Goal: Information Seeking & Learning: Learn about a topic

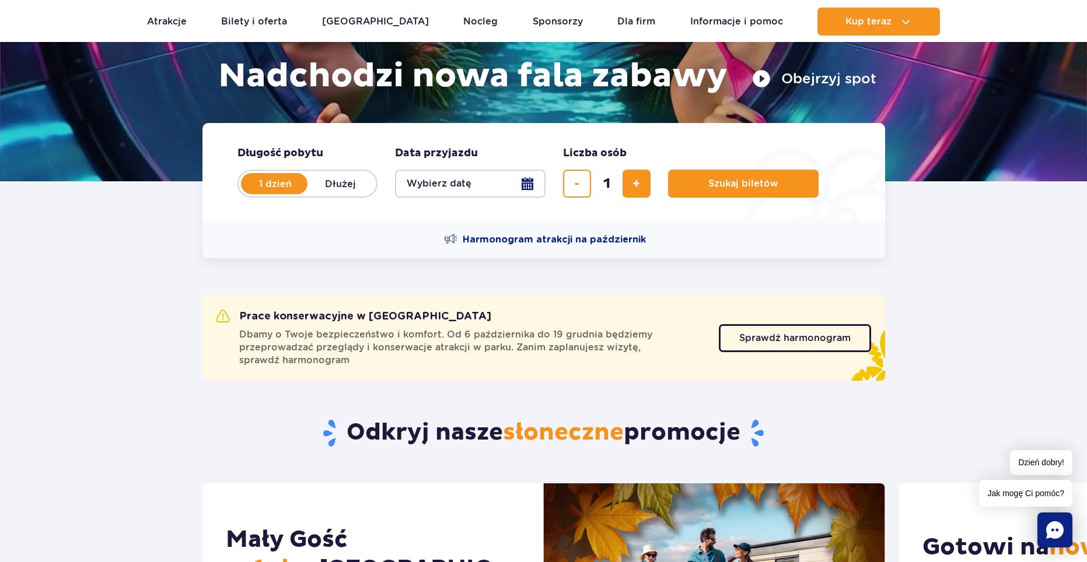
scroll to position [61, 0]
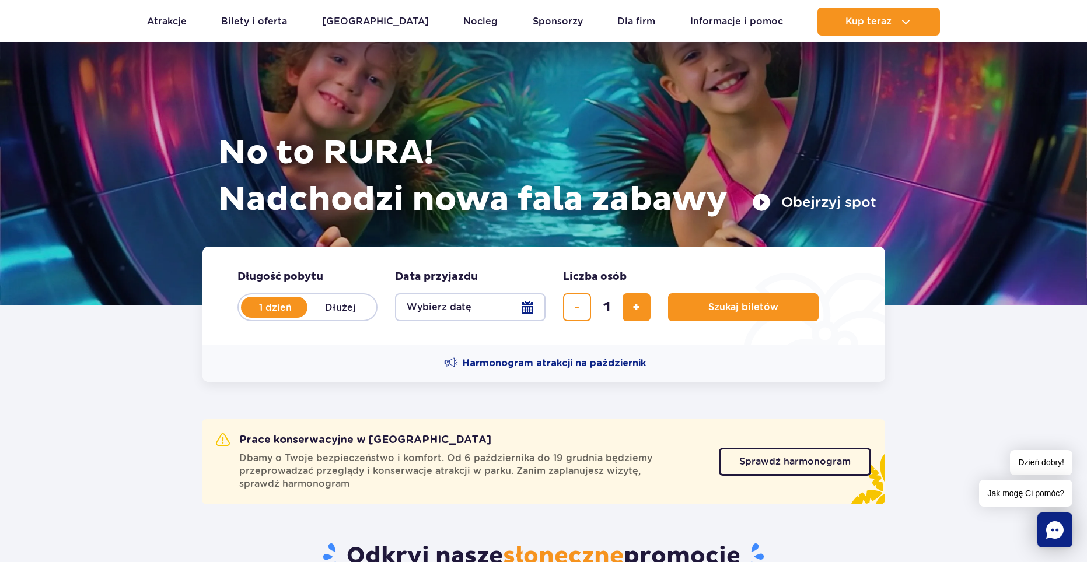
drag, startPoint x: 153, startPoint y: 380, endPoint x: 418, endPoint y: 233, distance: 303.5
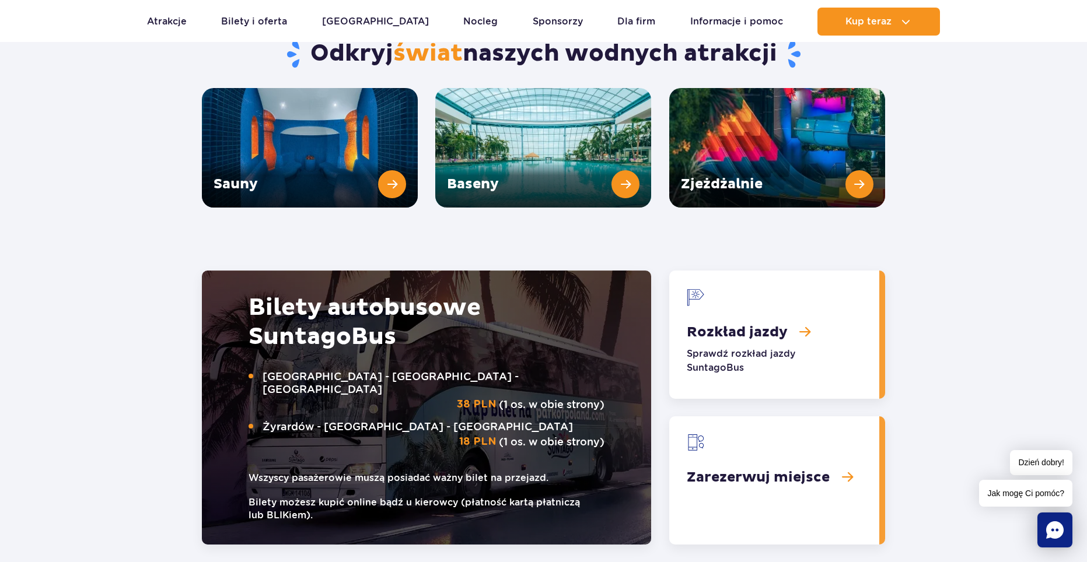
drag, startPoint x: 187, startPoint y: 230, endPoint x: 364, endPoint y: 257, distance: 178.8
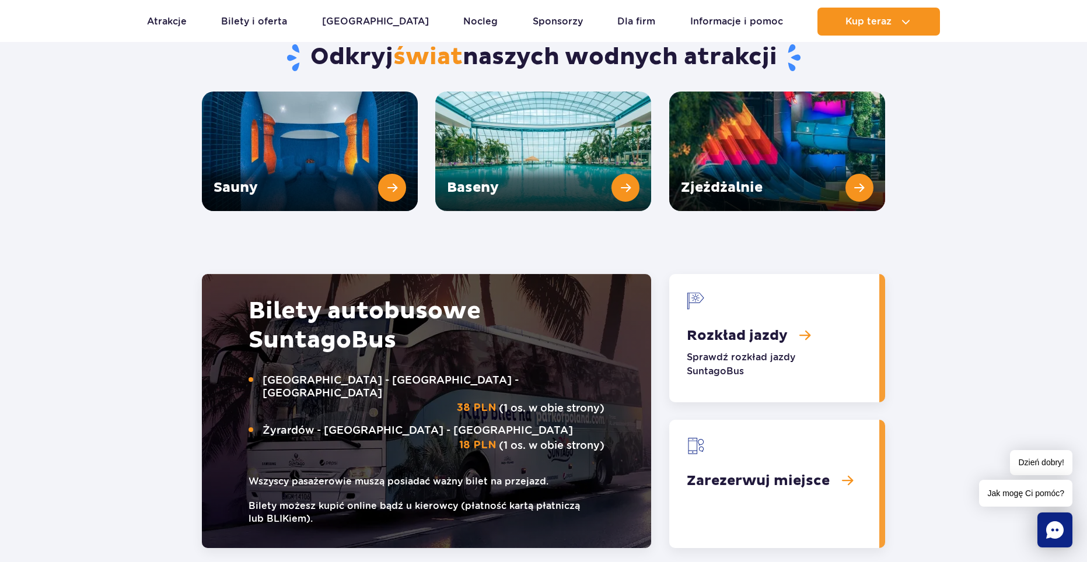
scroll to position [1621, 0]
drag, startPoint x: 179, startPoint y: 377, endPoint x: 231, endPoint y: 398, distance: 56.8
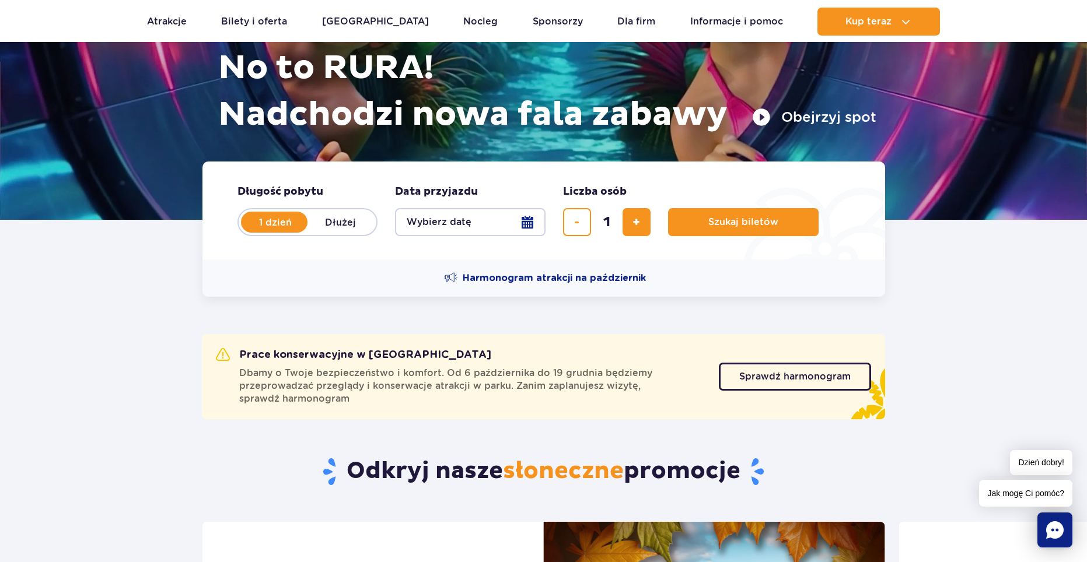
scroll to position [0, 0]
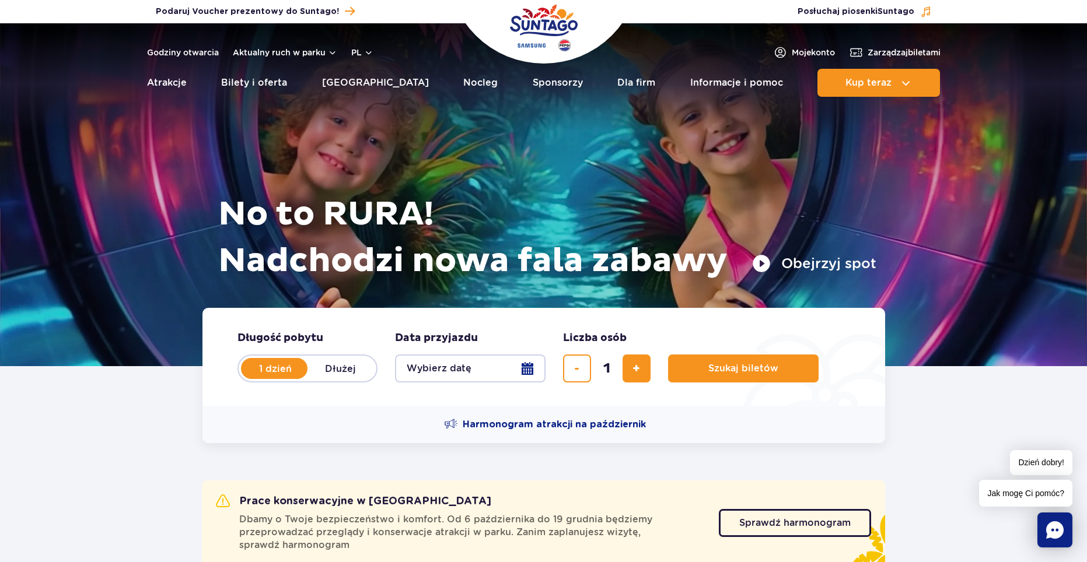
drag, startPoint x: 114, startPoint y: 281, endPoint x: 260, endPoint y: 242, distance: 151.6
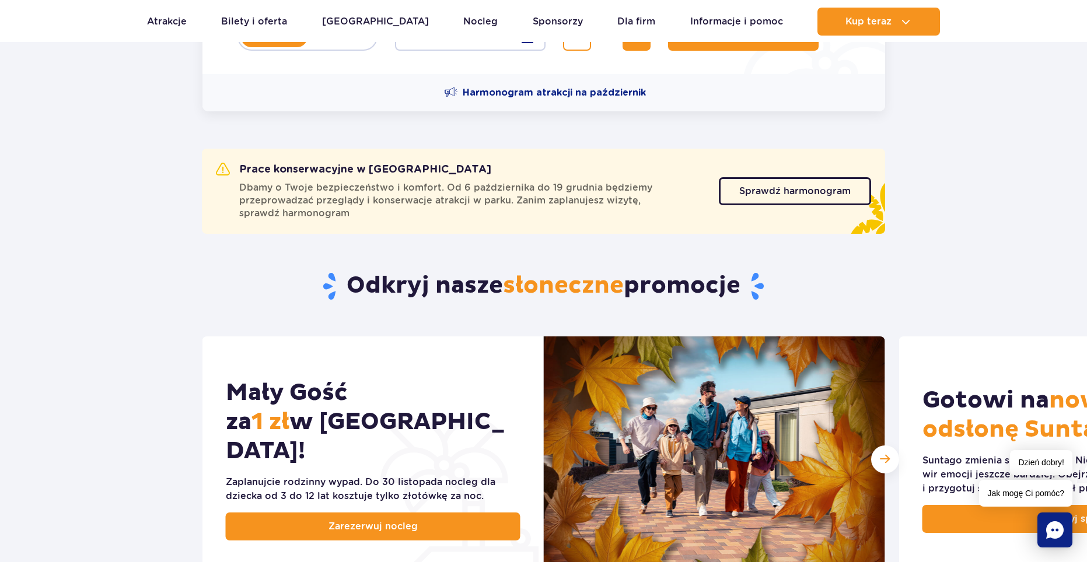
scroll to position [303, 0]
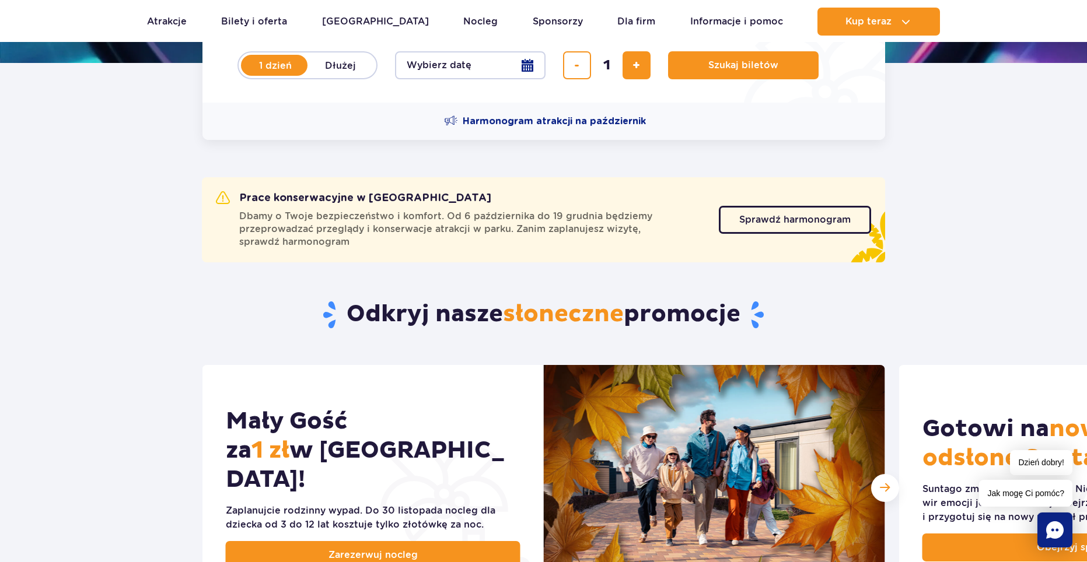
drag, startPoint x: 167, startPoint y: 290, endPoint x: 218, endPoint y: 274, distance: 53.1
click at [776, 223] on span "Sprawdź harmonogram" at bounding box center [785, 219] width 111 height 9
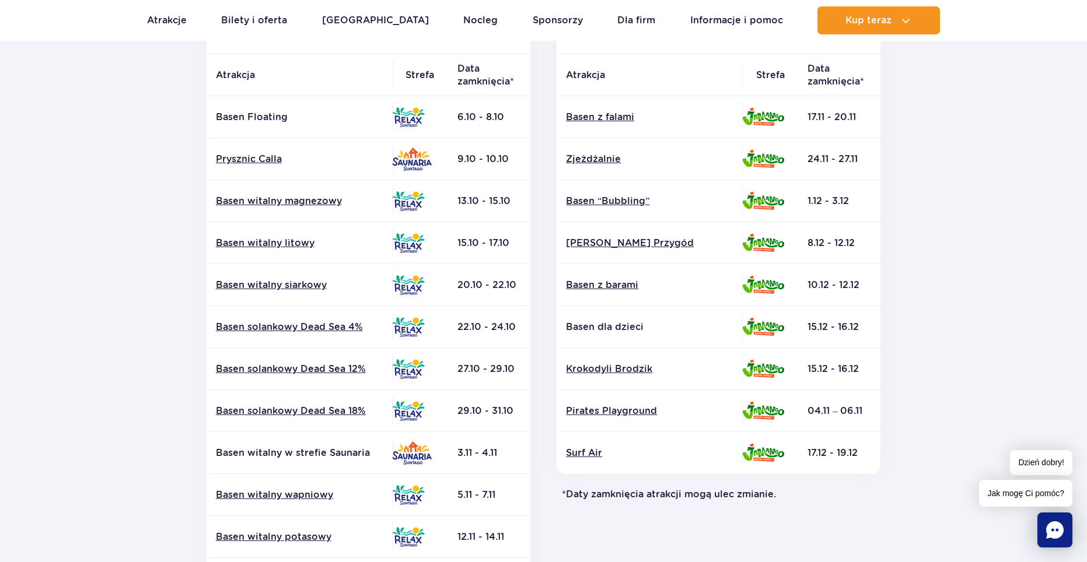
scroll to position [253, 0]
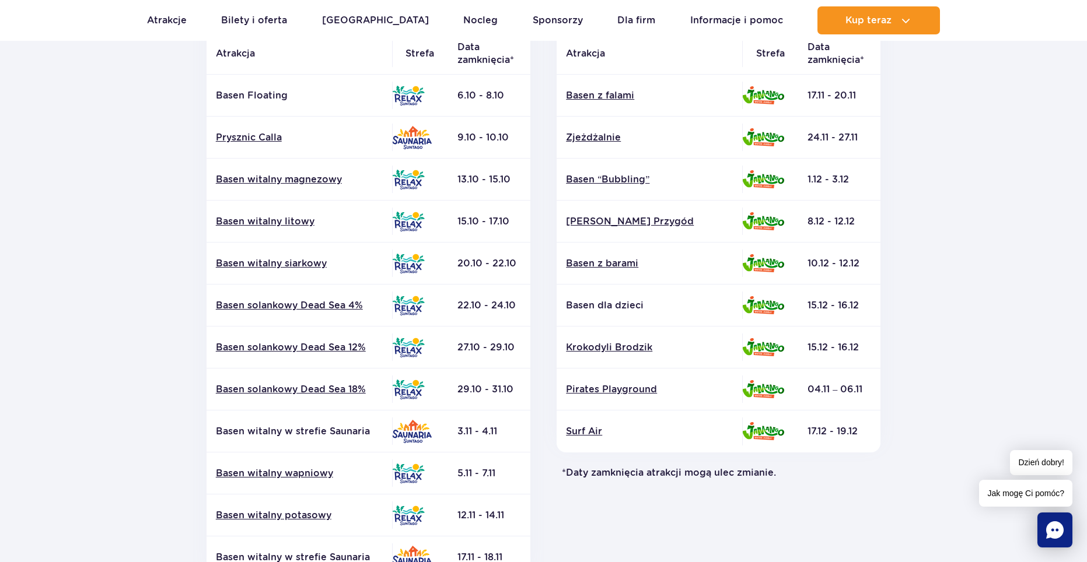
drag, startPoint x: 99, startPoint y: 199, endPoint x: 132, endPoint y: 160, distance: 50.9
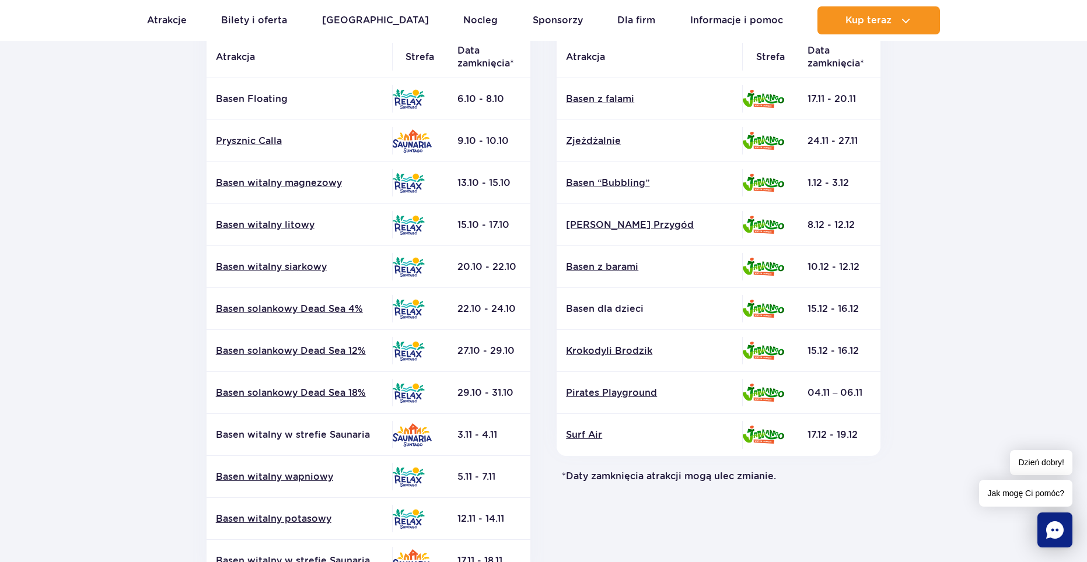
drag, startPoint x: 135, startPoint y: 174, endPoint x: 147, endPoint y: 141, distance: 36.0
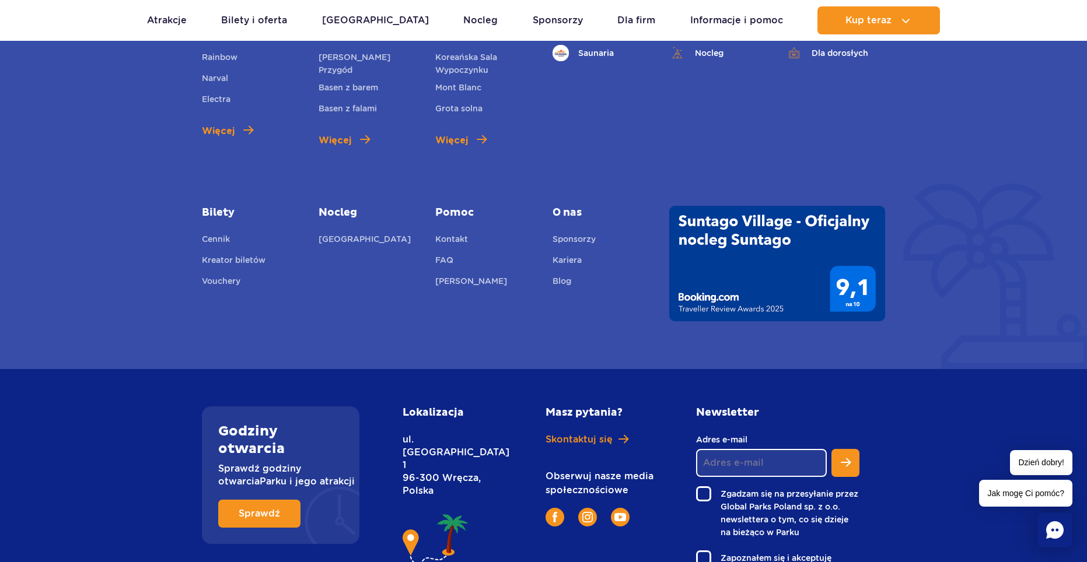
scroll to position [1085, 0]
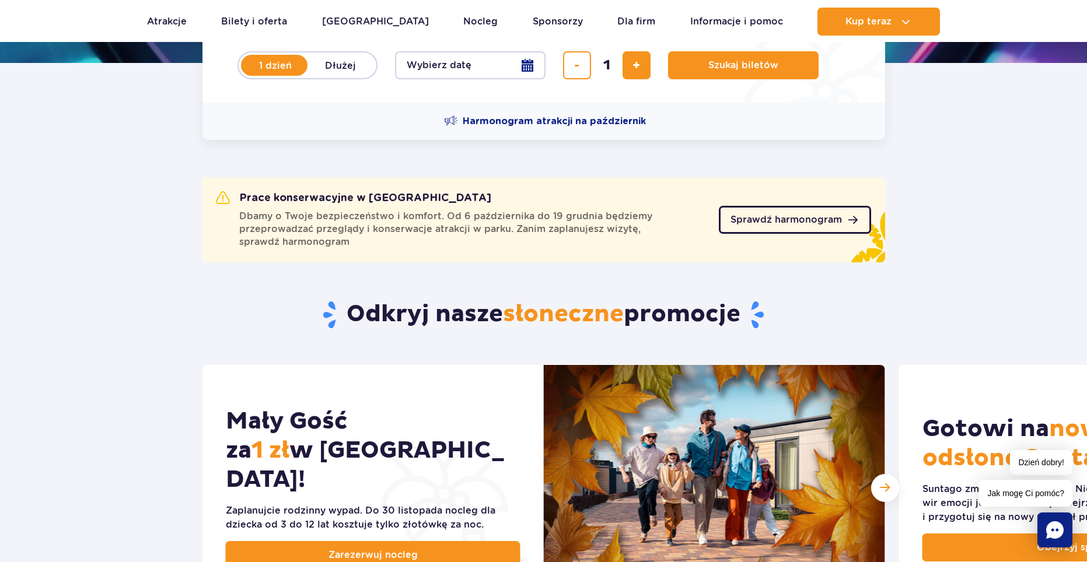
click at [807, 215] on span "Sprawdź harmonogram" at bounding box center [785, 219] width 111 height 9
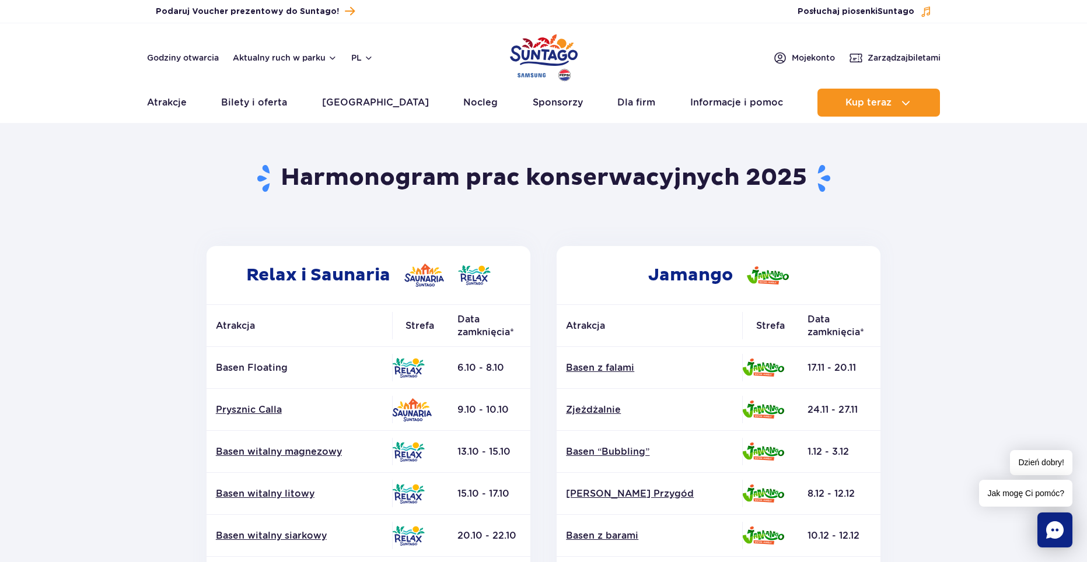
drag, startPoint x: 821, startPoint y: 354, endPoint x: 662, endPoint y: 292, distance: 171.4
click at [551, 74] on img "Park of Poland" at bounding box center [544, 58] width 68 height 54
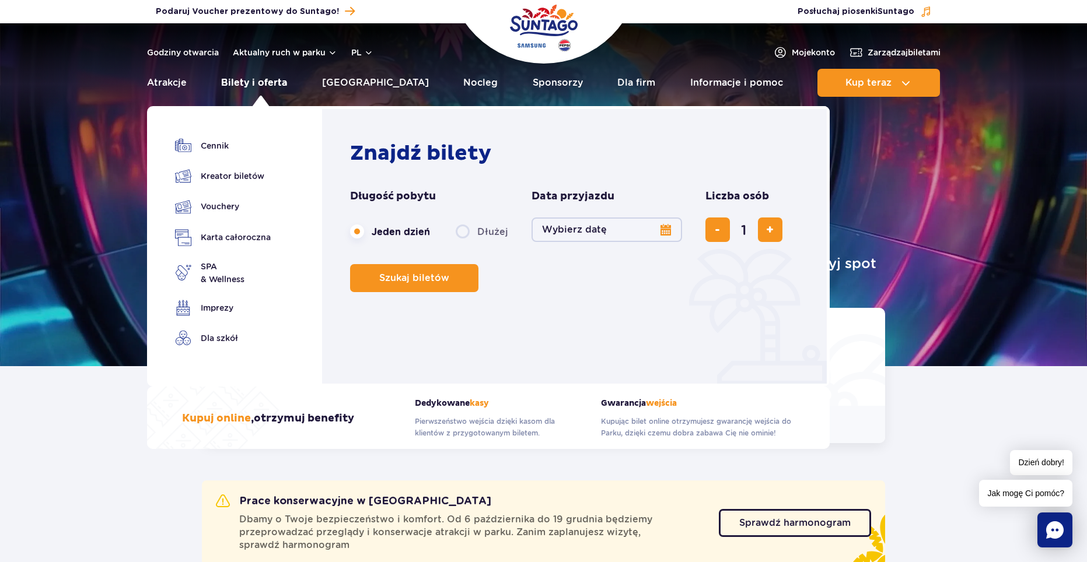
click at [261, 84] on link "Bilety i oferta" at bounding box center [254, 83] width 66 height 28
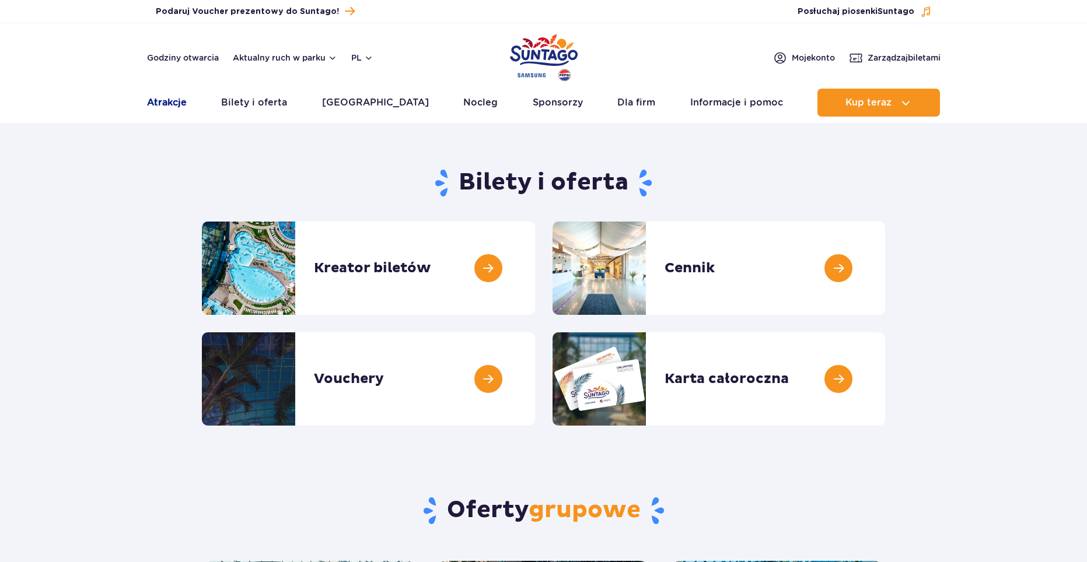
drag, startPoint x: 153, startPoint y: 110, endPoint x: 162, endPoint y: 112, distance: 8.5
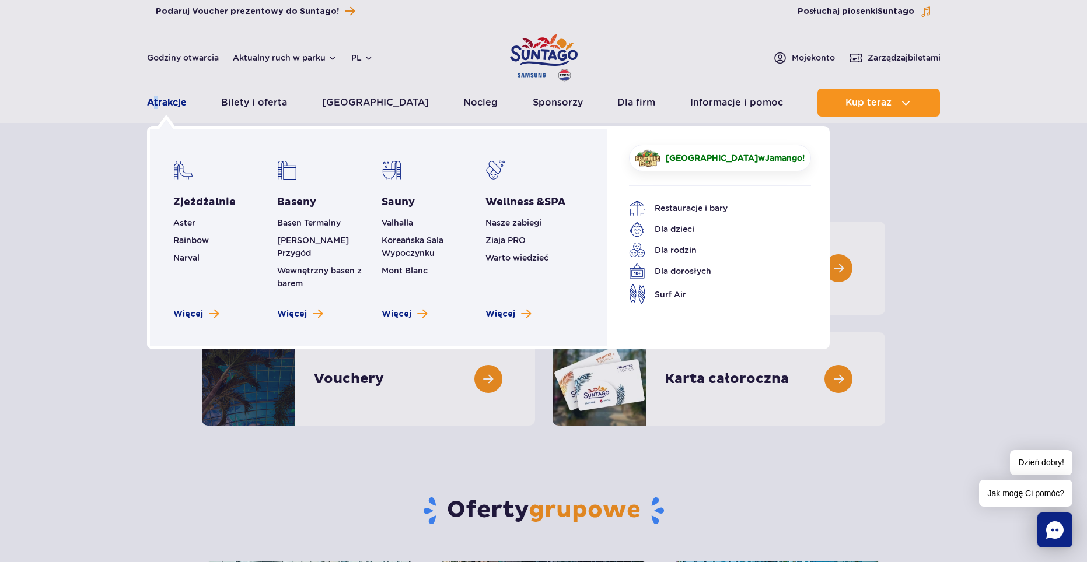
click at [177, 104] on link "Atrakcje" at bounding box center [167, 103] width 40 height 28
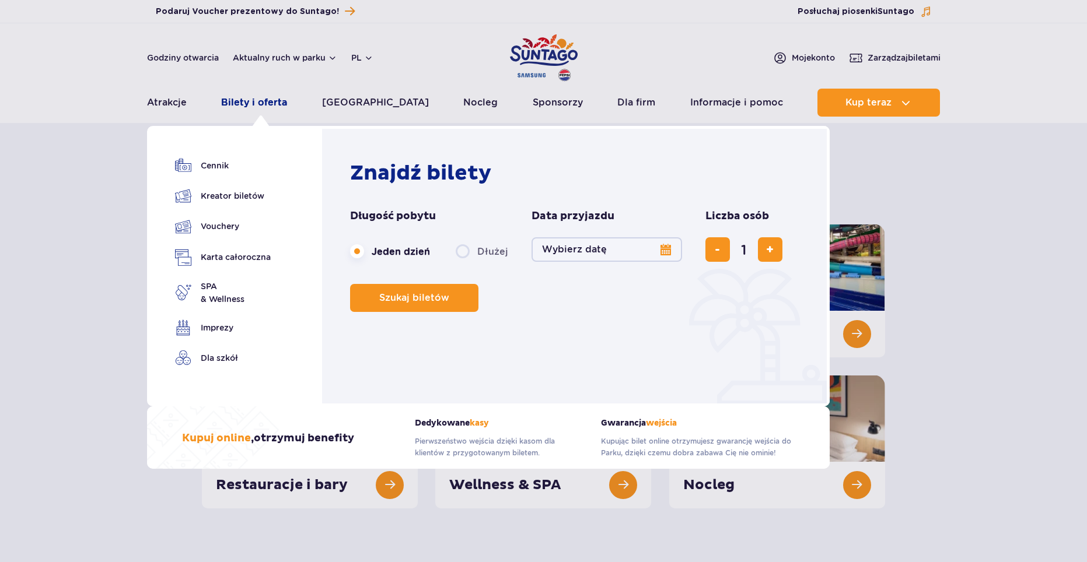
click at [261, 103] on link "Bilety i oferta" at bounding box center [254, 103] width 66 height 28
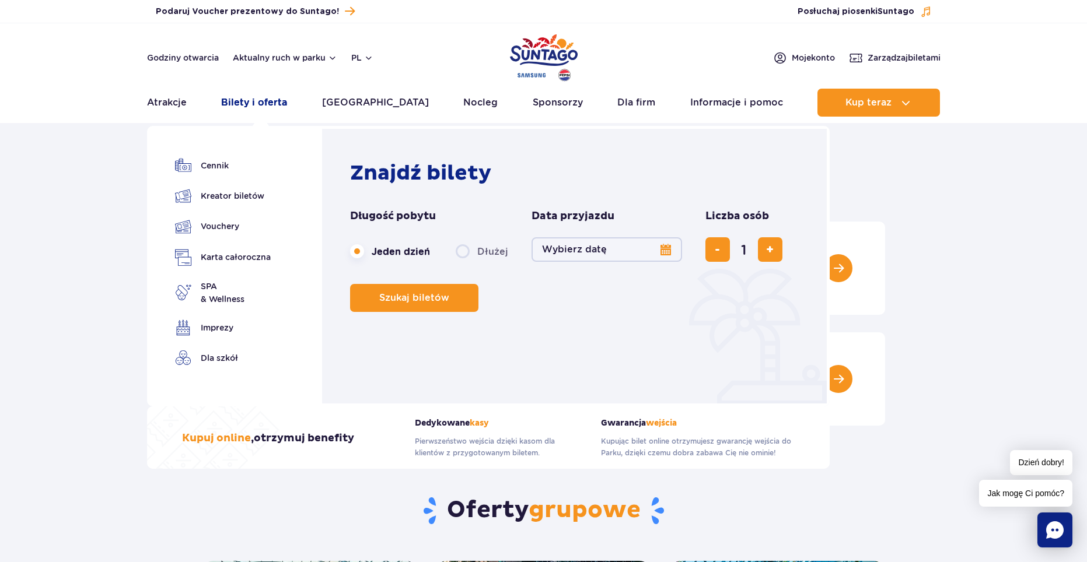
click at [253, 97] on link "Bilety i oferta" at bounding box center [254, 103] width 66 height 28
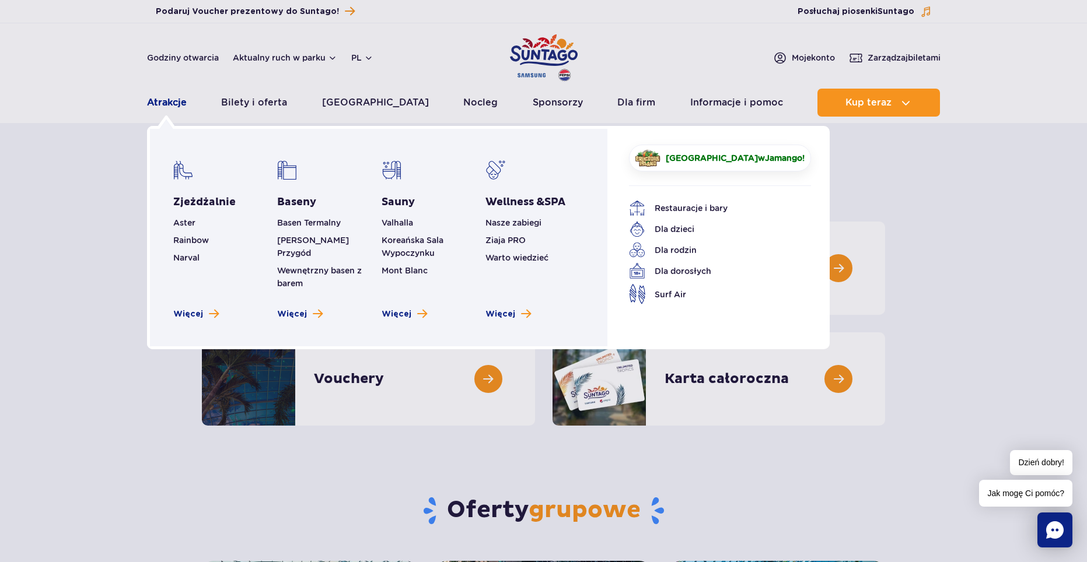
click at [173, 106] on link "Atrakcje" at bounding box center [167, 103] width 40 height 28
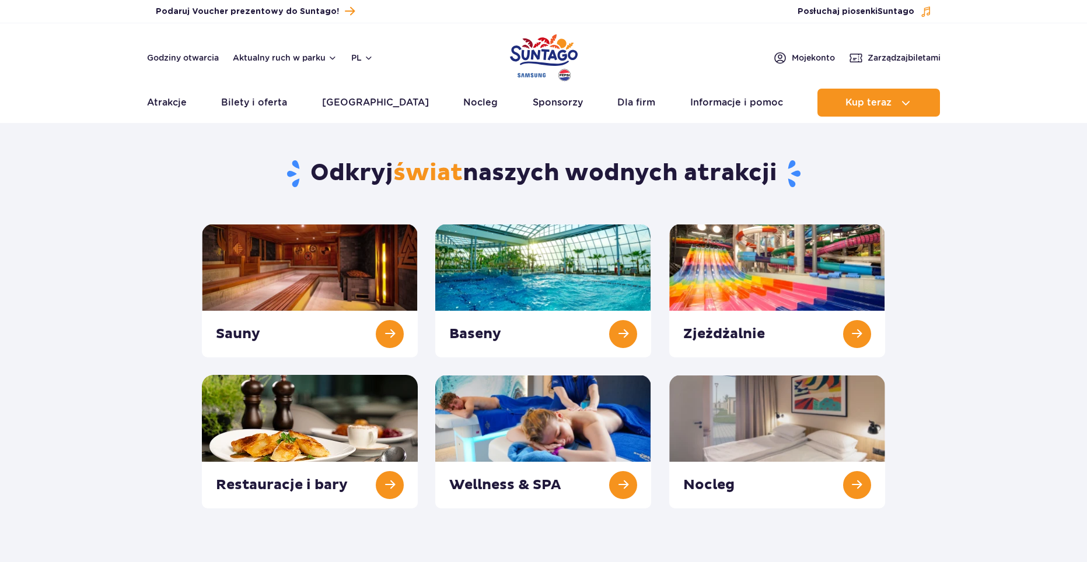
click at [520, 54] on img "Park of Poland" at bounding box center [544, 58] width 68 height 54
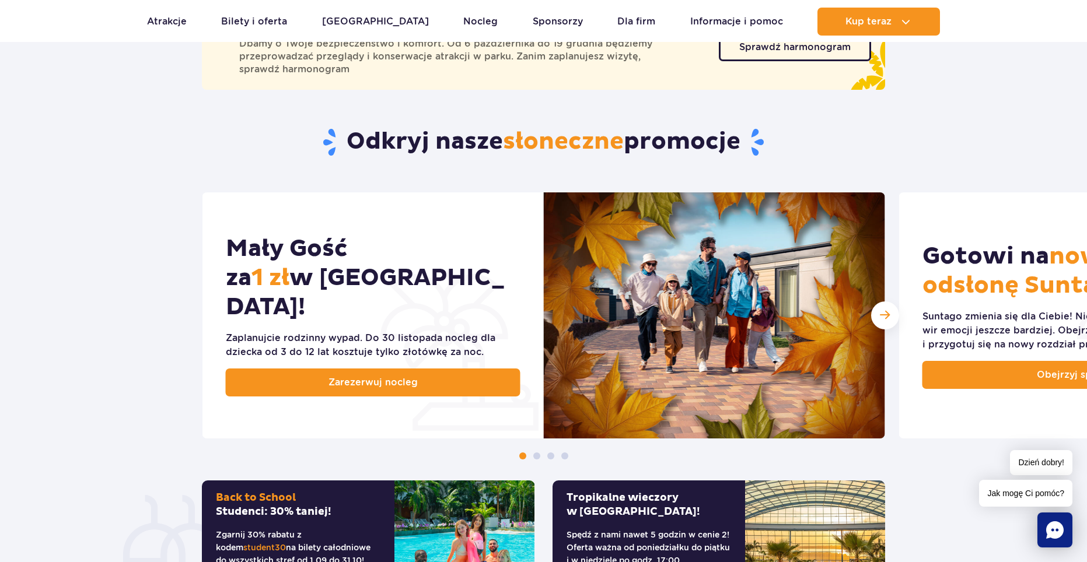
drag, startPoint x: 864, startPoint y: 372, endPoint x: 704, endPoint y: 351, distance: 161.3
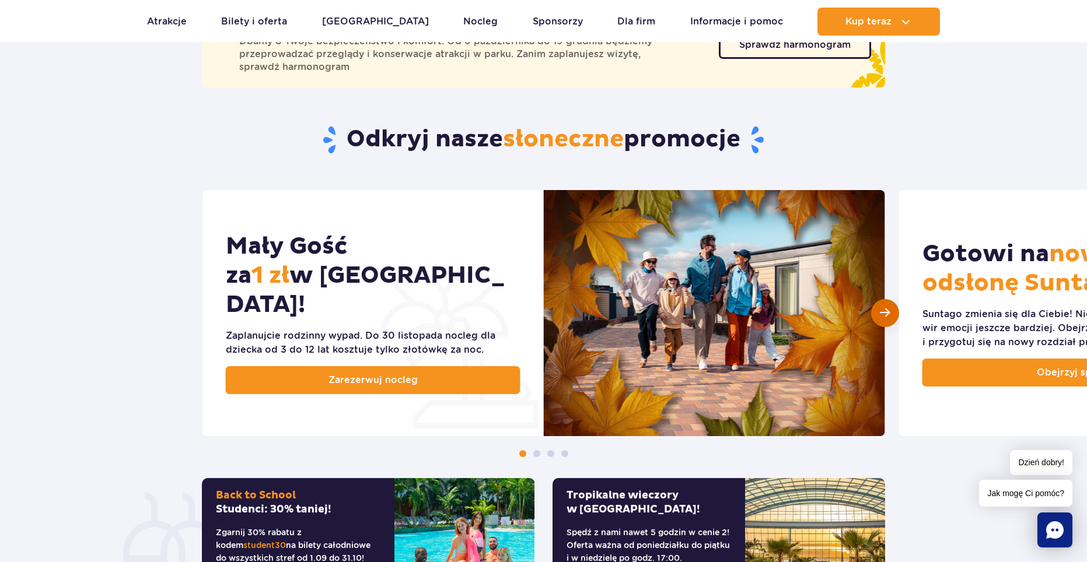
click at [879, 316] on div "Następny slajd" at bounding box center [885, 313] width 28 height 28
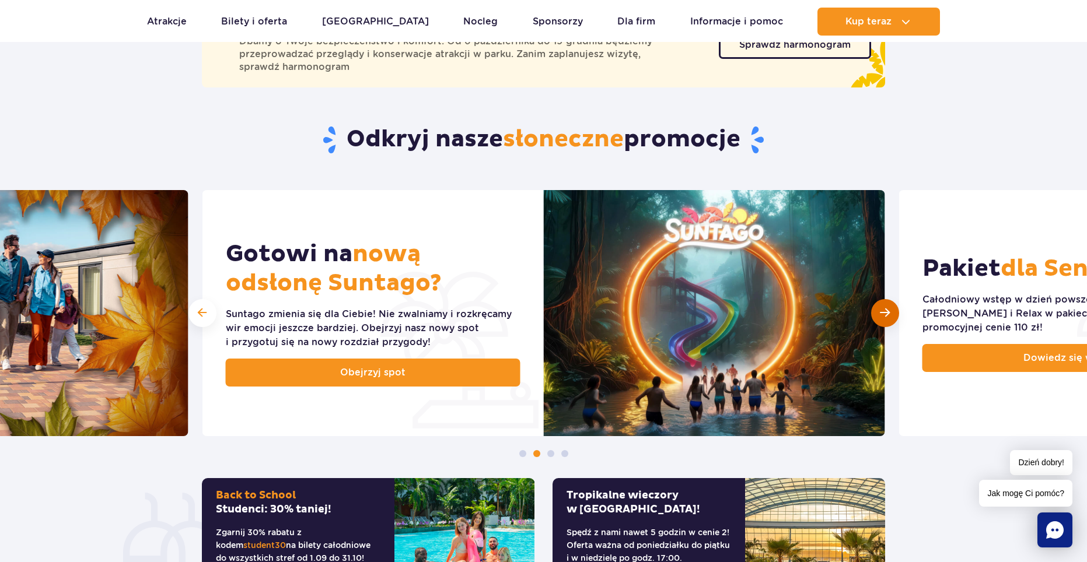
click at [877, 315] on div "Następny slajd" at bounding box center [885, 313] width 28 height 28
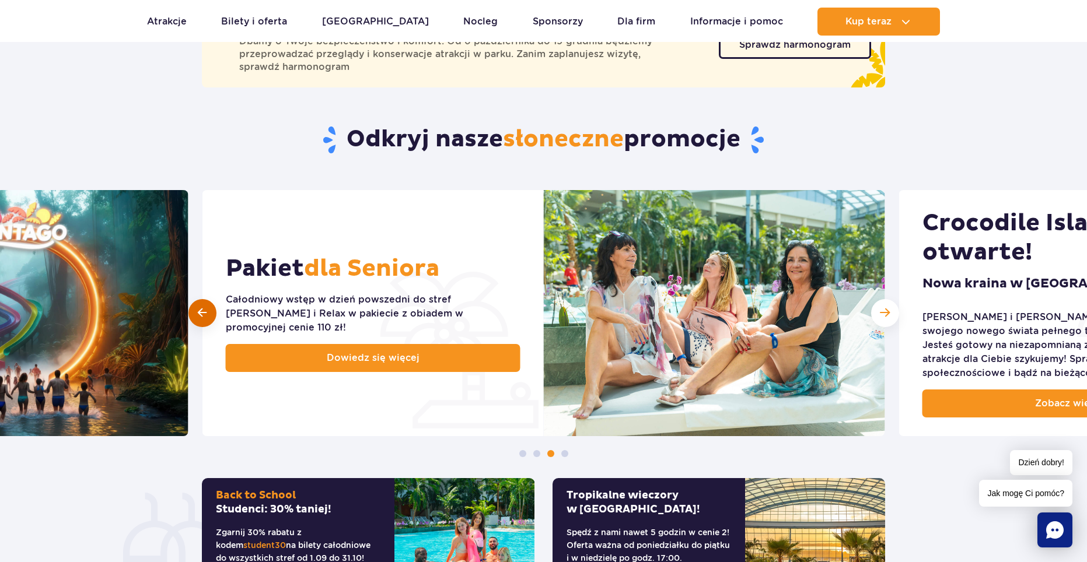
click at [205, 316] on span at bounding box center [202, 312] width 9 height 11
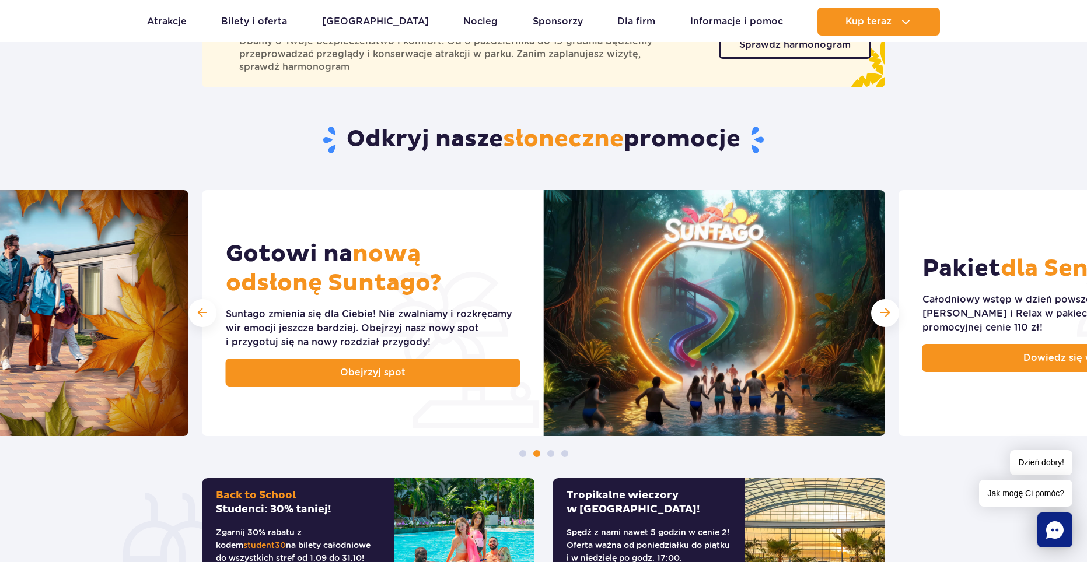
click at [872, 306] on div "Mały Gość za 1 zł w Suntago Village! Zaplanujcie rodzinny wypad. Do 30 listopad…" at bounding box center [543, 323] width 1087 height 267
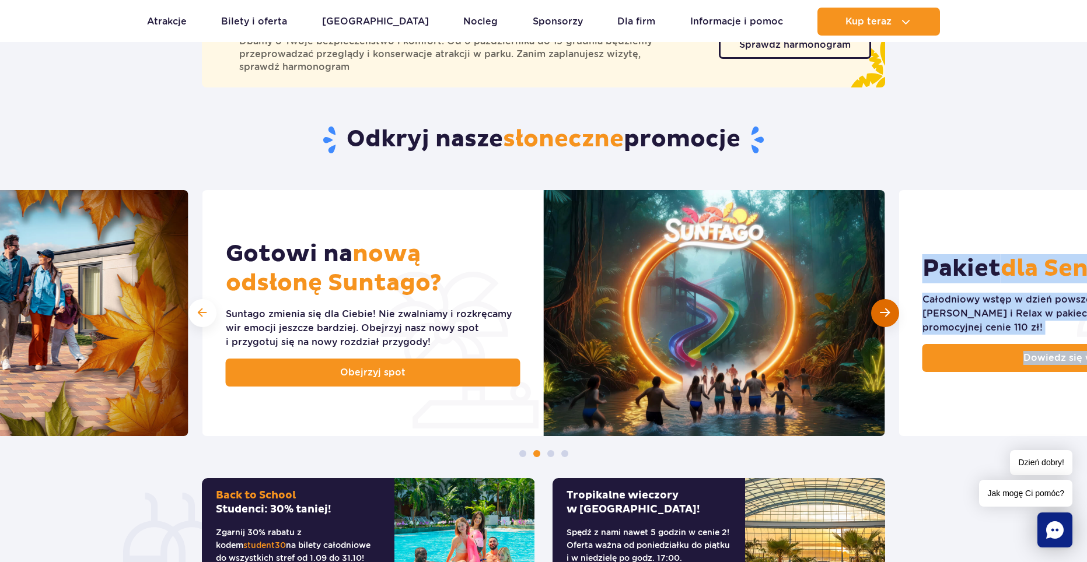
click at [876, 306] on div "Następny slajd" at bounding box center [885, 313] width 28 height 28
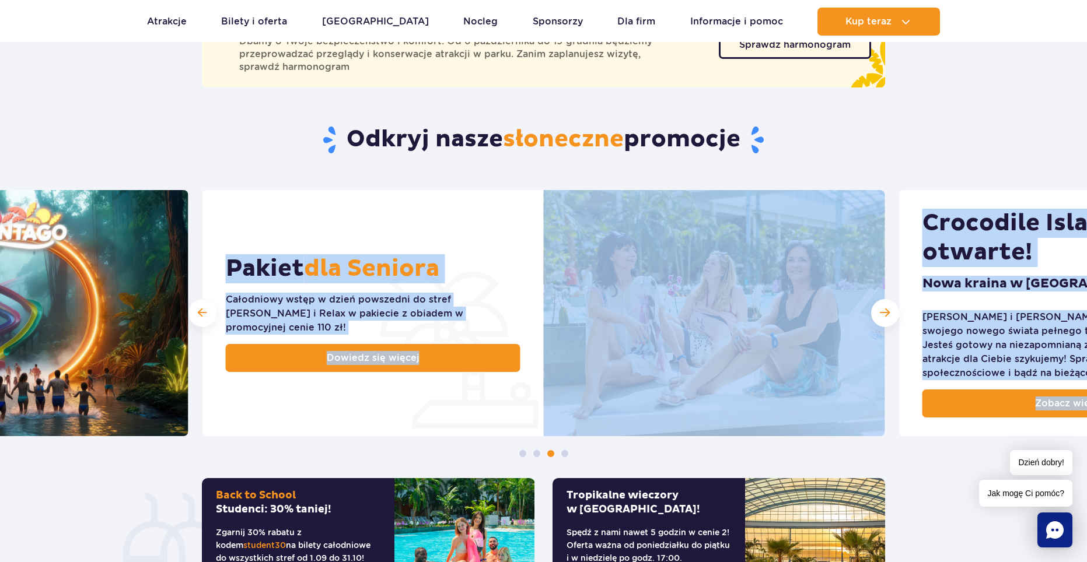
click at [875, 306] on div "Następny slajd" at bounding box center [885, 313] width 28 height 28
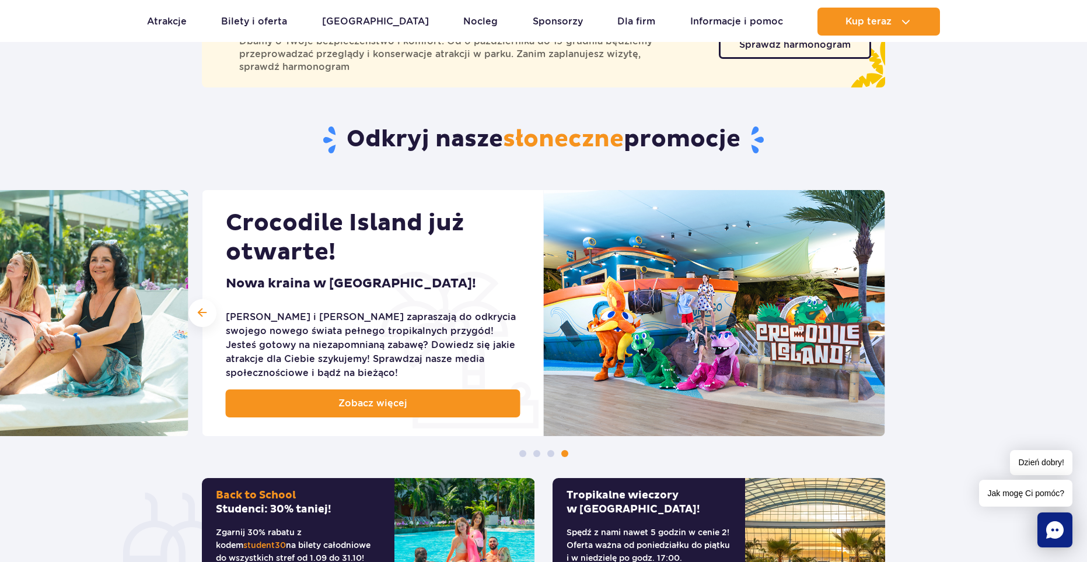
click at [806, 148] on h2 "Odkryj nasze słoneczne promocje" at bounding box center [543, 140] width 683 height 30
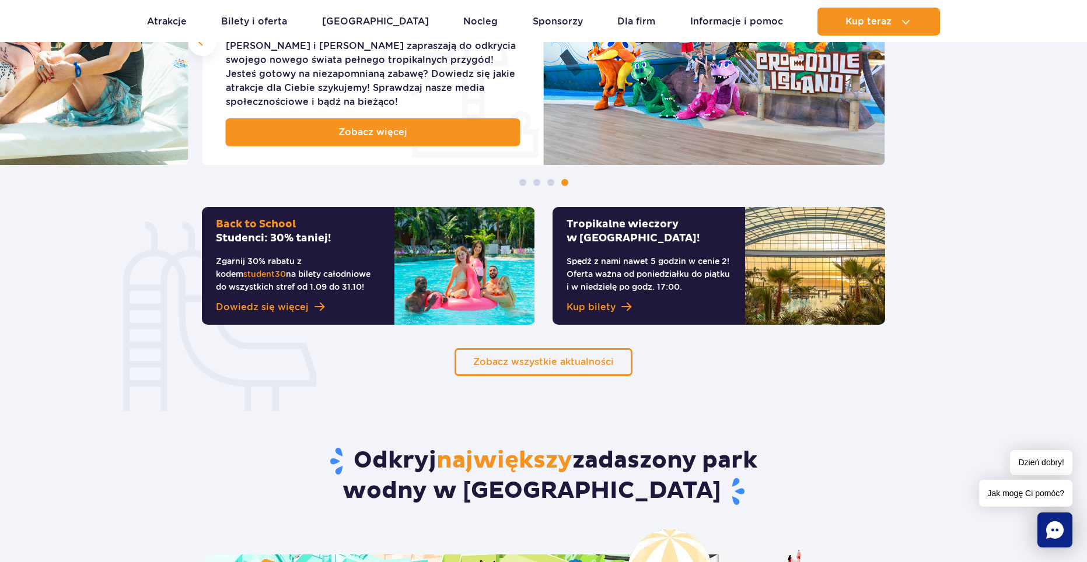
drag, startPoint x: 1076, startPoint y: 216, endPoint x: 1083, endPoint y: 298, distance: 82.0
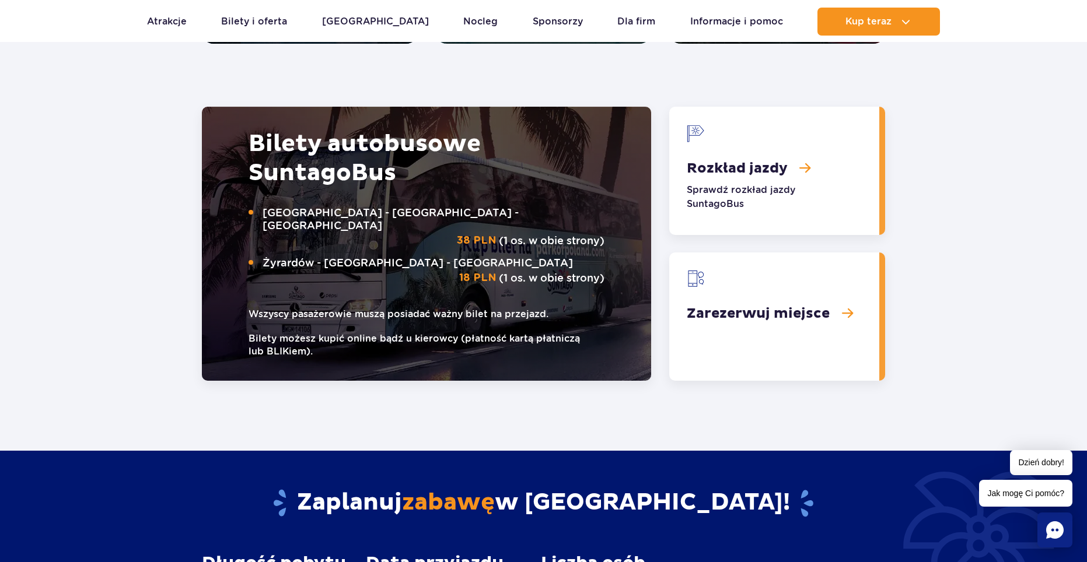
scroll to position [1795, 0]
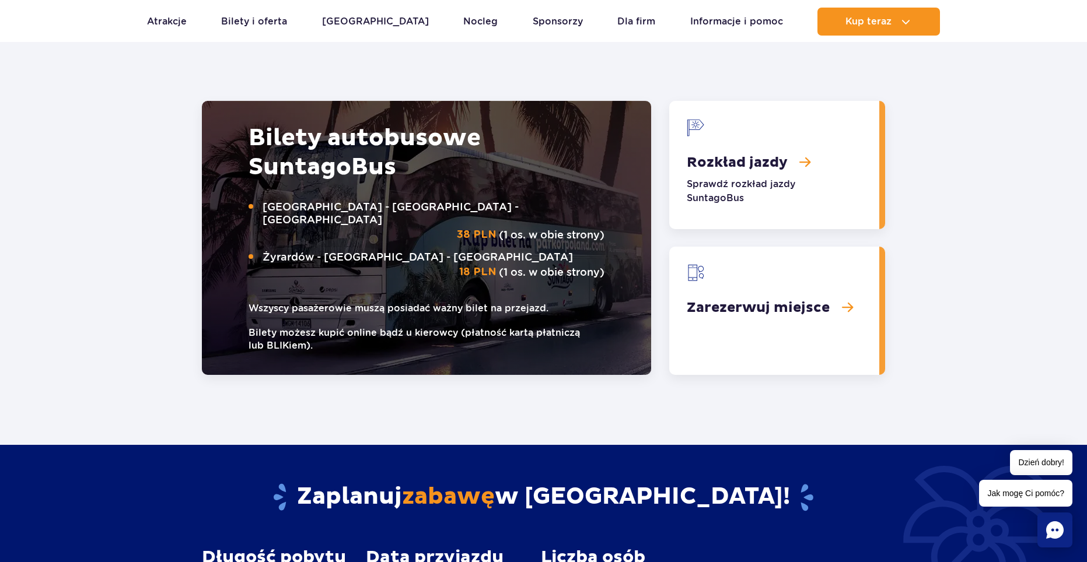
drag, startPoint x: 1086, startPoint y: 248, endPoint x: 1031, endPoint y: 253, distance: 54.5
click at [762, 141] on link "Rozkład jazdy" at bounding box center [774, 165] width 210 height 128
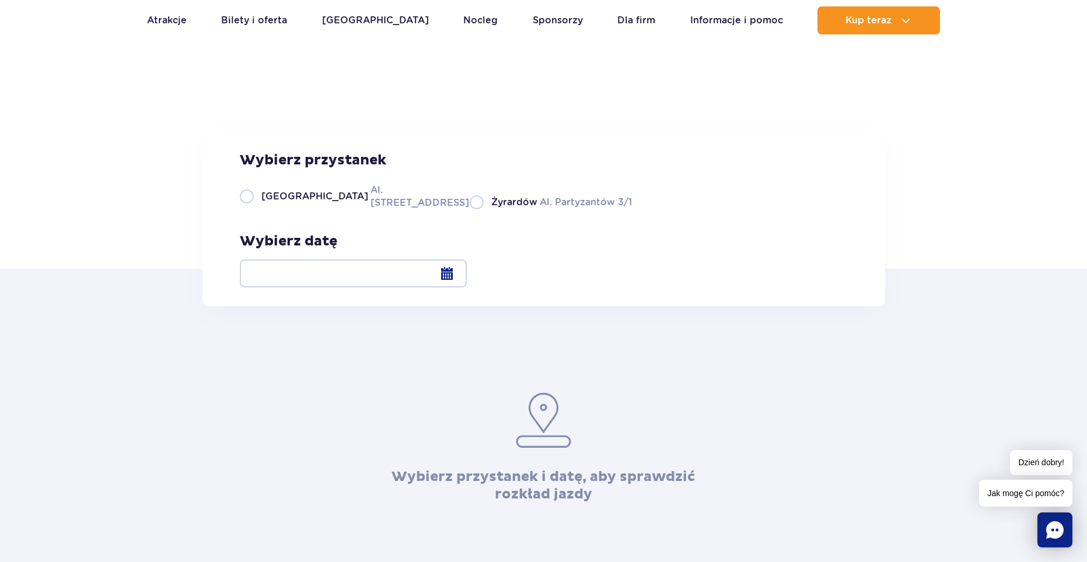
drag, startPoint x: 178, startPoint y: 251, endPoint x: 198, endPoint y: 265, distance: 23.9
click at [251, 209] on label "Warszawa Al. Jerozolimskie 56" at bounding box center [348, 196] width 216 height 26
click at [251, 209] on input "Warszawa Al. Jerozolimskie 56" at bounding box center [246, 208] width 13 height 2
radio input "true"
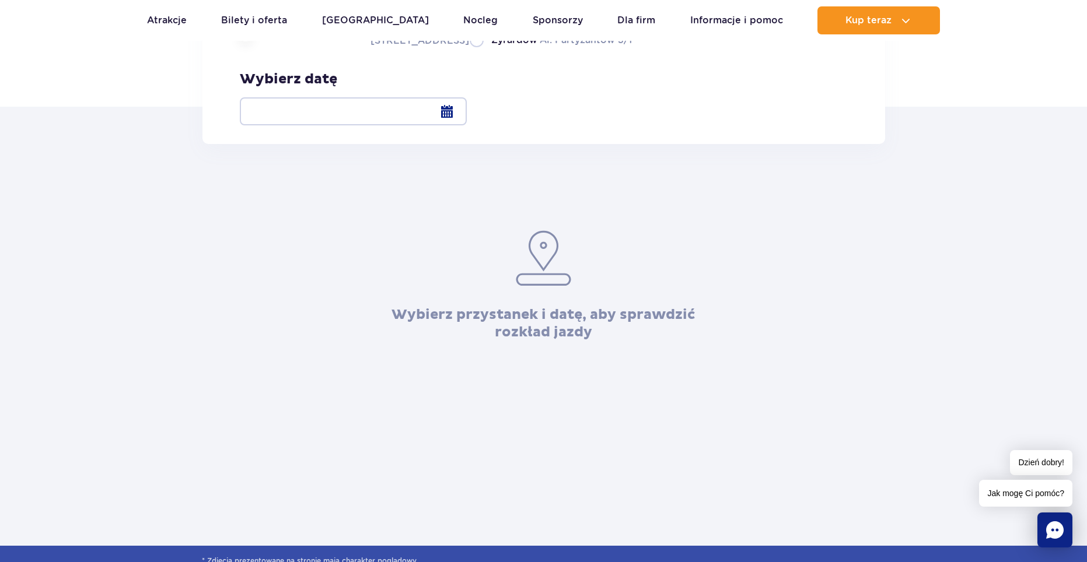
drag, startPoint x: 64, startPoint y: 239, endPoint x: 102, endPoint y: 258, distance: 42.5
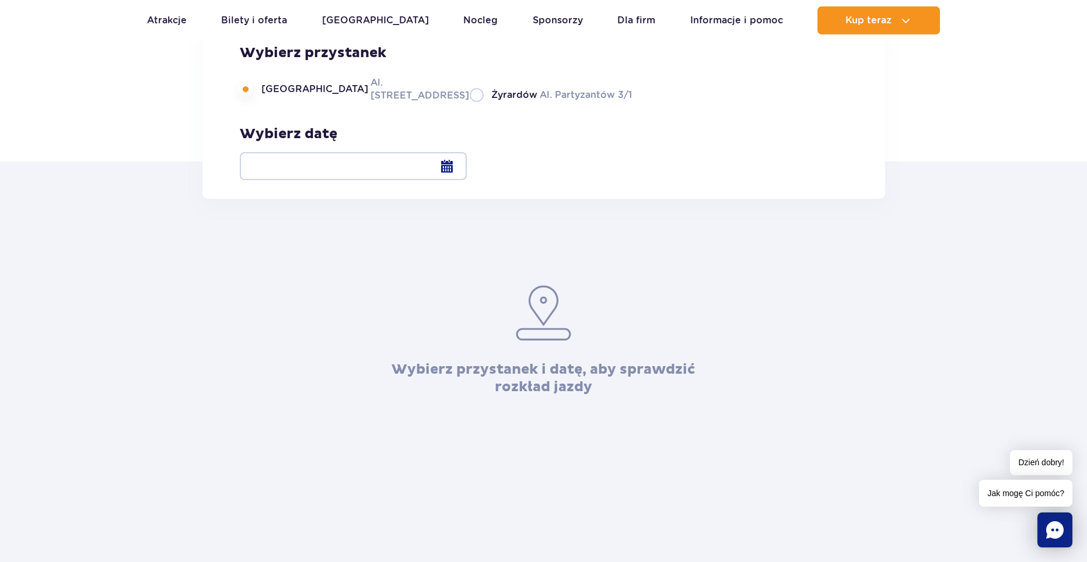
scroll to position [66, 0]
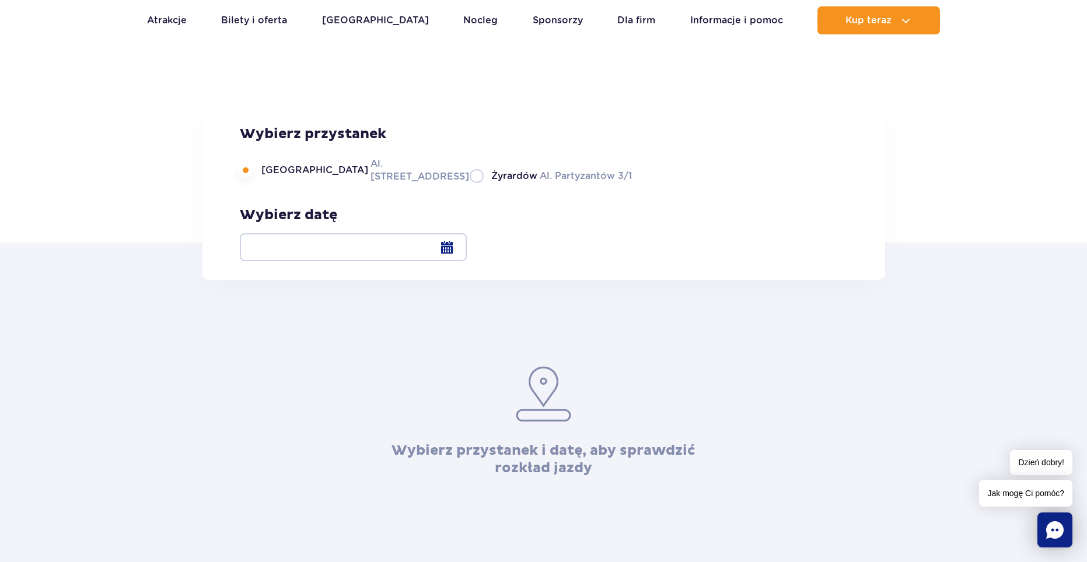
drag, startPoint x: 102, startPoint y: 258, endPoint x: 197, endPoint y: 244, distance: 95.5
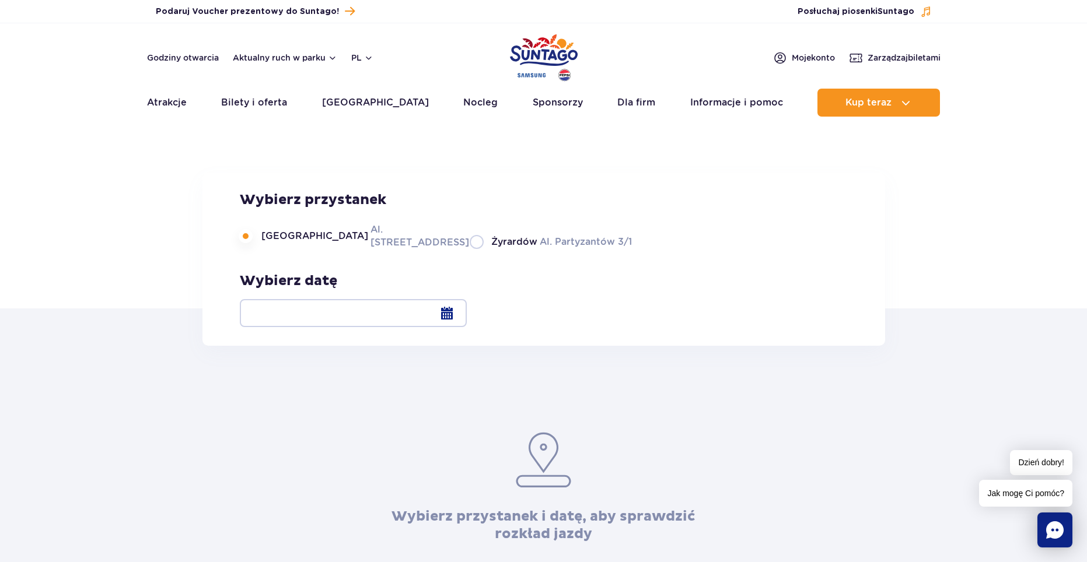
click at [467, 306] on div at bounding box center [353, 313] width 227 height 28
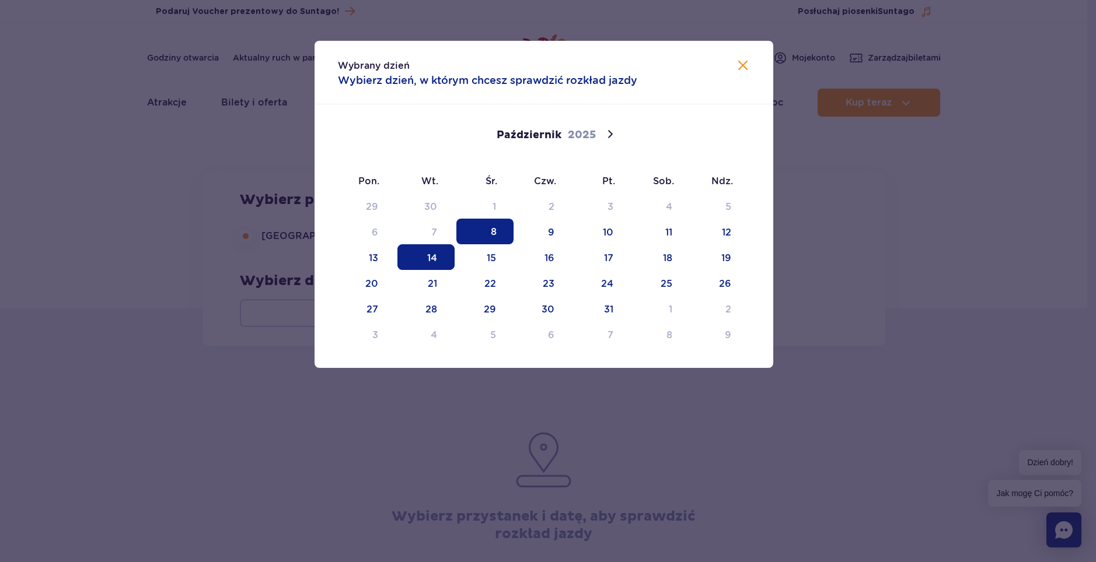
click at [429, 262] on span "14" at bounding box center [425, 257] width 57 height 26
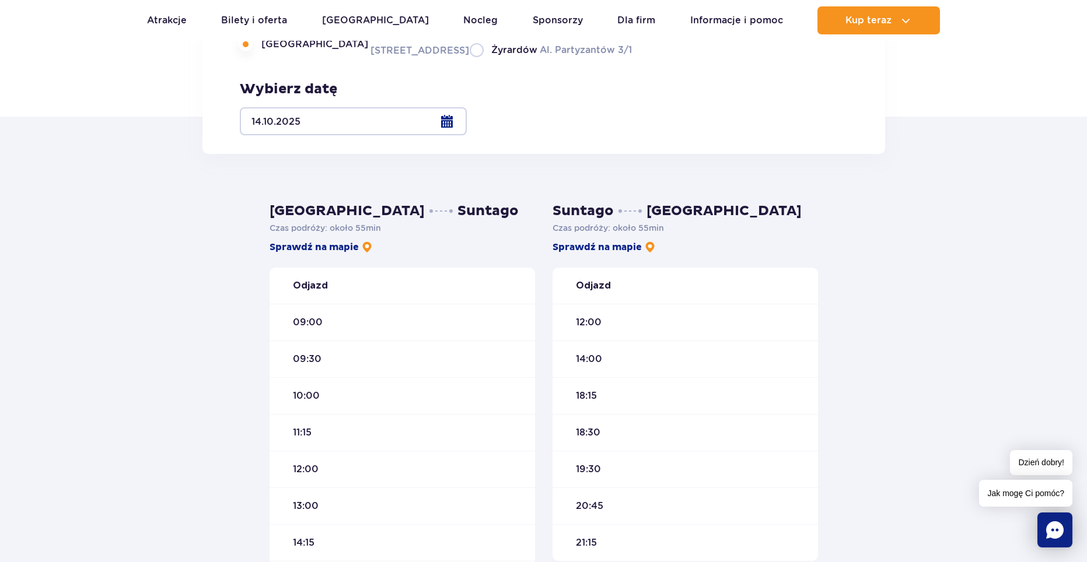
scroll to position [190, 0]
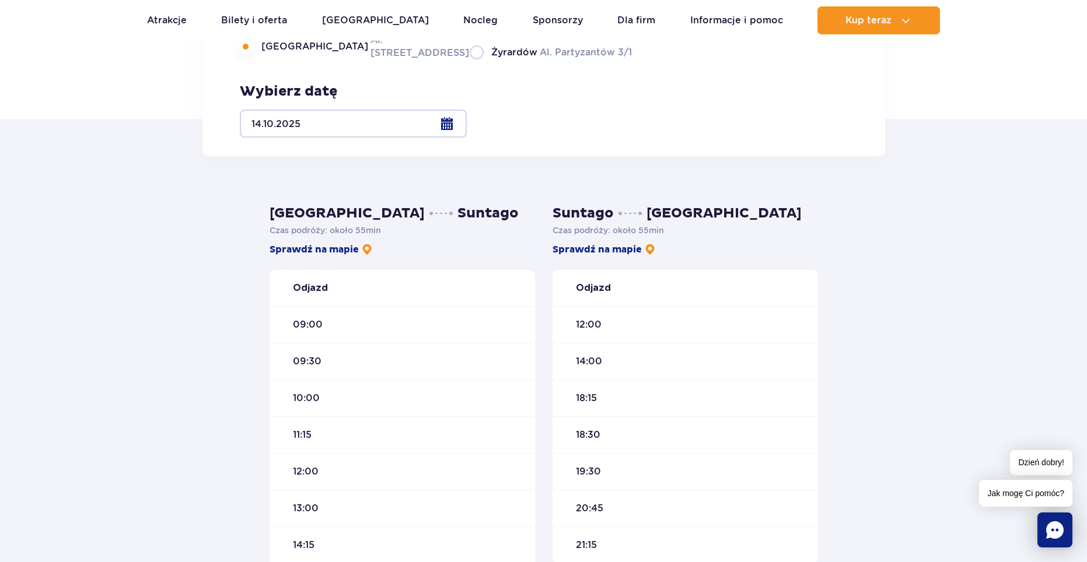
drag, startPoint x: 1013, startPoint y: 314, endPoint x: 967, endPoint y: 282, distance: 55.8
click at [292, 248] on link "Sprawdź na mapie" at bounding box center [321, 249] width 103 height 13
click at [186, 25] on link "Atrakcje" at bounding box center [167, 20] width 40 height 28
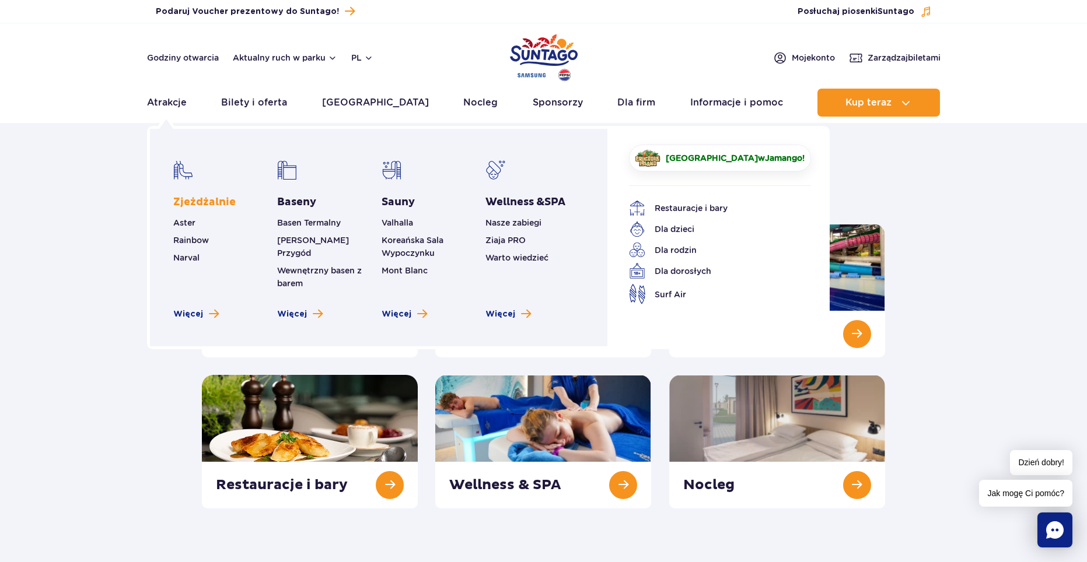
click at [195, 202] on link "Zjeżdżalnie" at bounding box center [204, 202] width 62 height 14
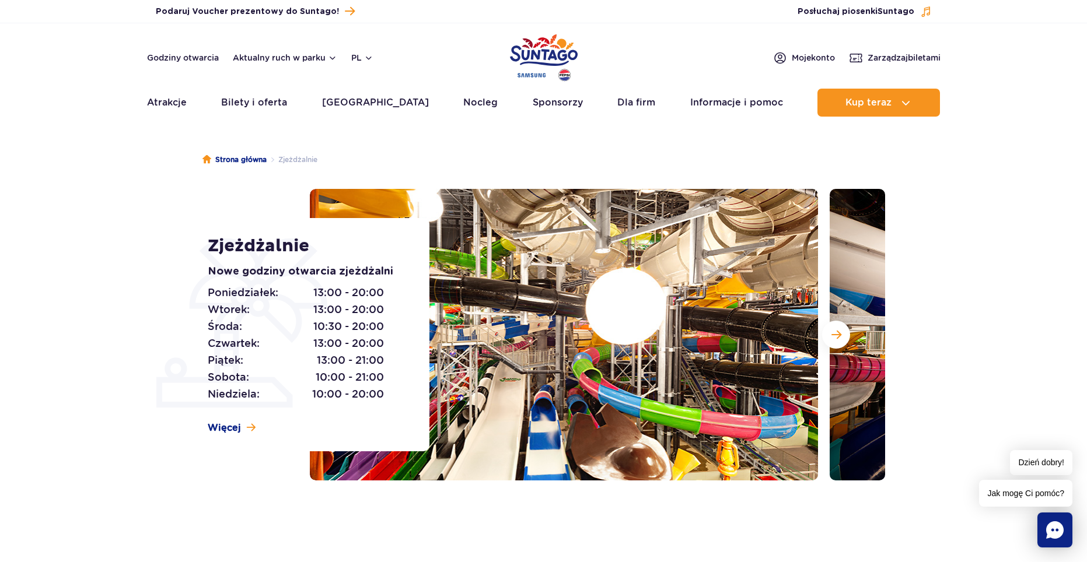
drag, startPoint x: 163, startPoint y: 242, endPoint x: 261, endPoint y: 217, distance: 101.0
